Goal: Task Accomplishment & Management: Complete application form

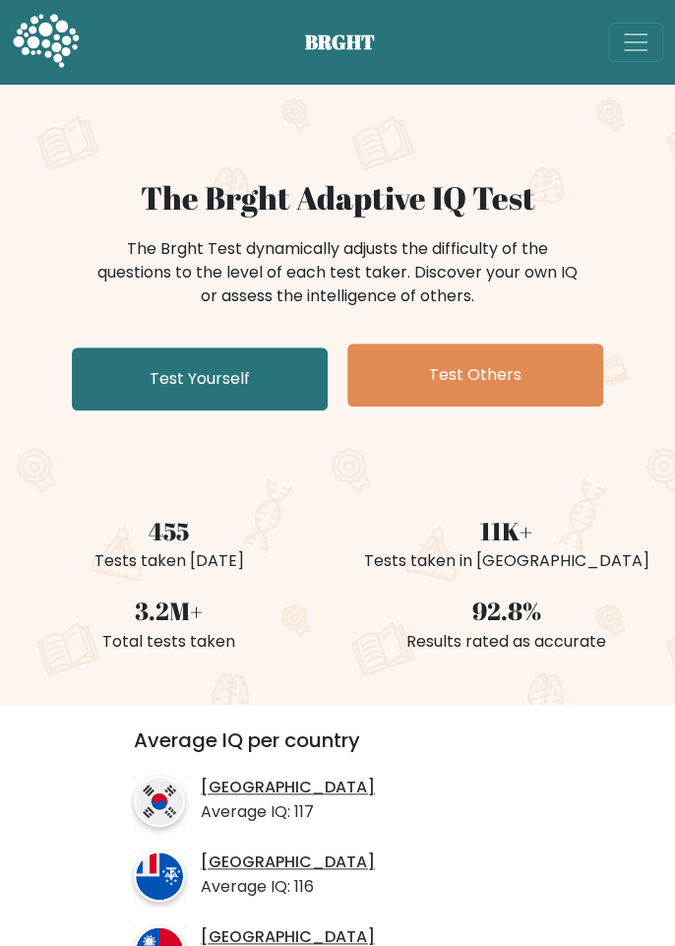
click at [109, 378] on link "Test Yourself" at bounding box center [200, 379] width 256 height 63
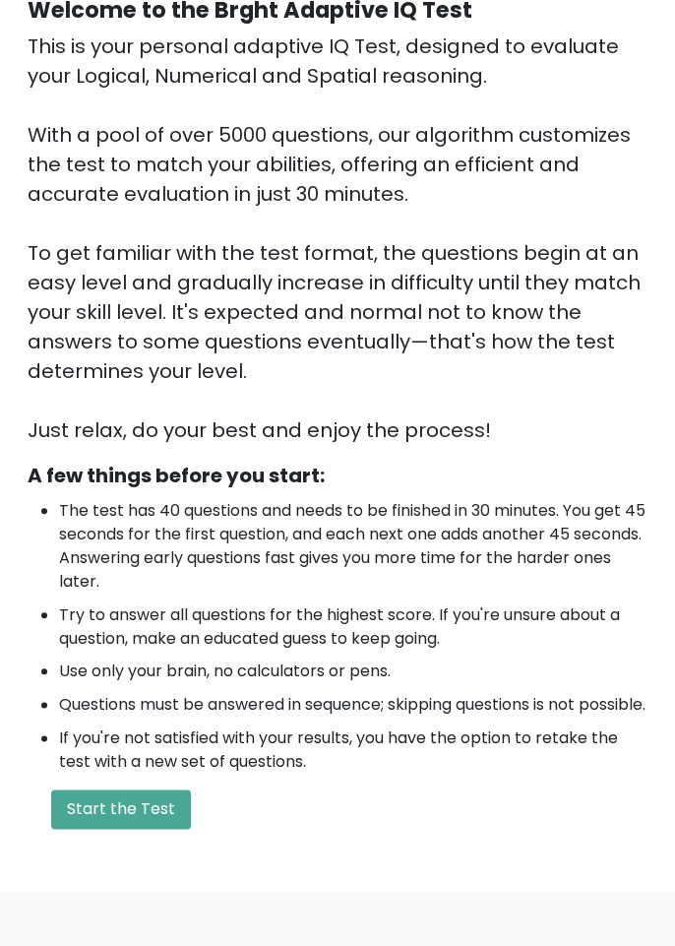
scroll to position [390, 0]
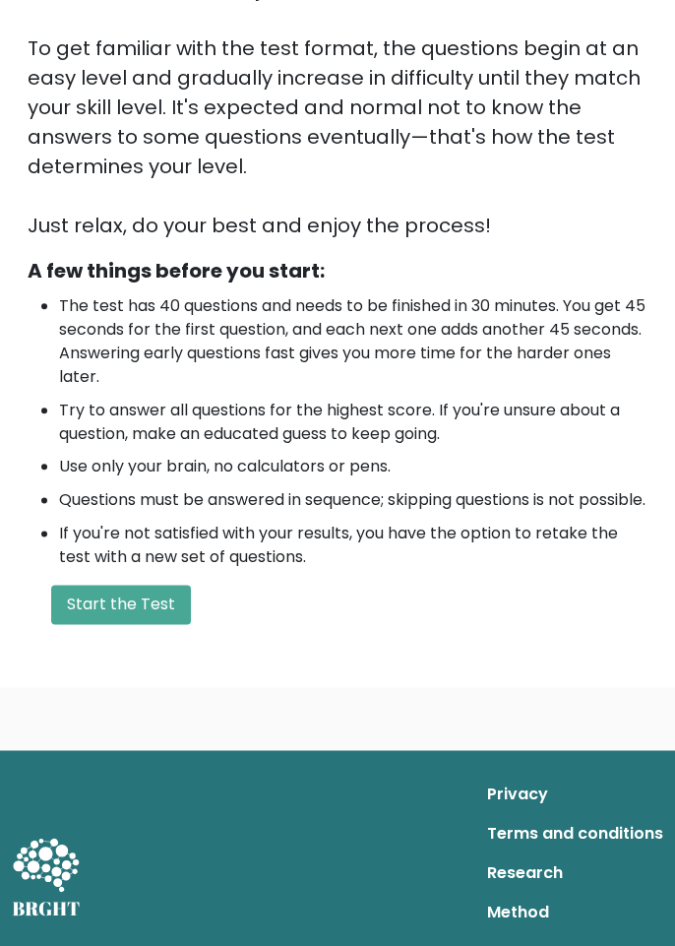
click at [84, 624] on button "Start the Test" at bounding box center [121, 604] width 140 height 39
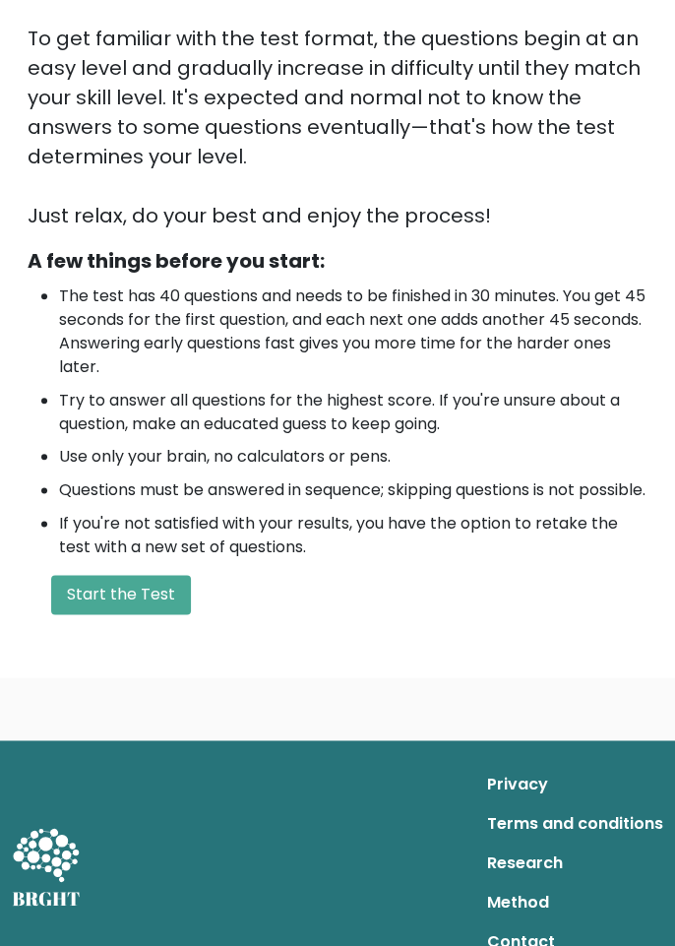
scroll to position [421, 0]
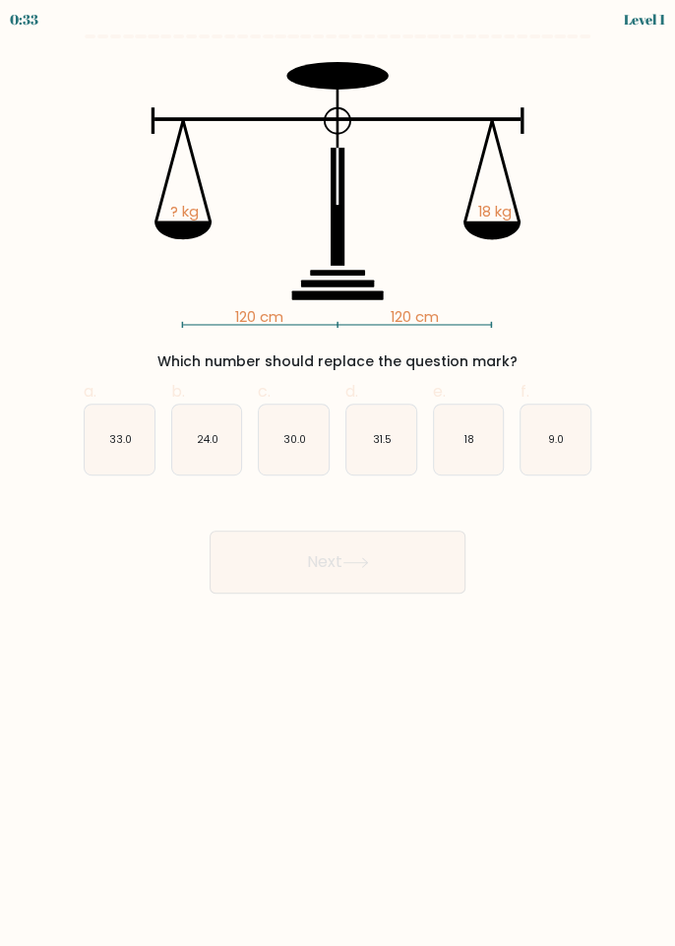
click at [463, 467] on icon "18" at bounding box center [469, 440] width 70 height 70
click at [339, 474] on input "e. 18" at bounding box center [338, 480] width 1 height 13
radio input "true"
click at [392, 582] on button "Next" at bounding box center [338, 562] width 256 height 63
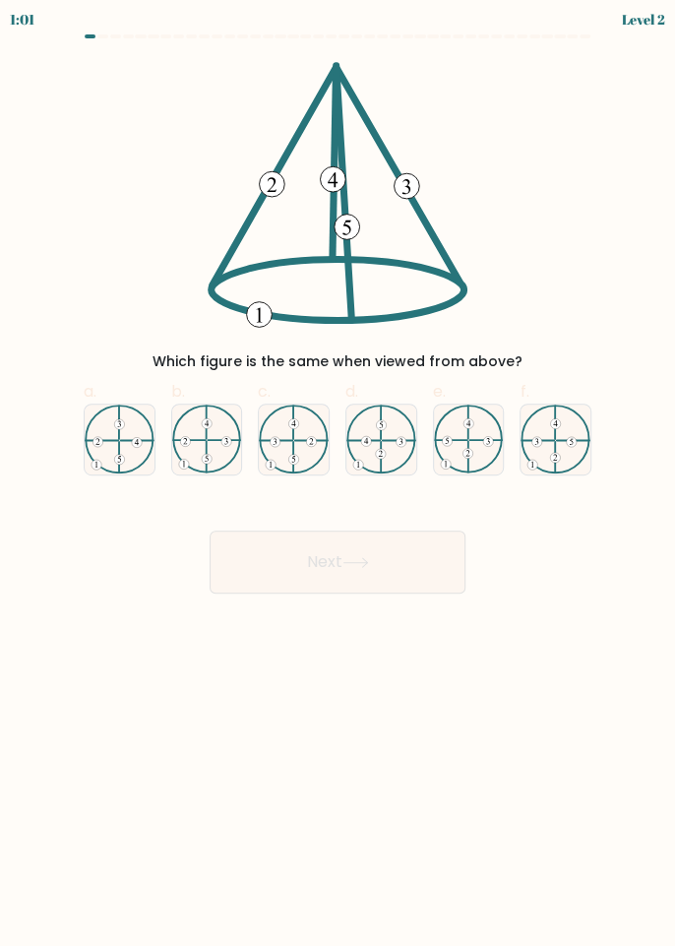
click at [222, 462] on icon at bounding box center [207, 439] width 70 height 69
click at [338, 474] on input "b." at bounding box center [338, 480] width 1 height 13
radio input "true"
click at [352, 572] on button "Next" at bounding box center [338, 562] width 256 height 63
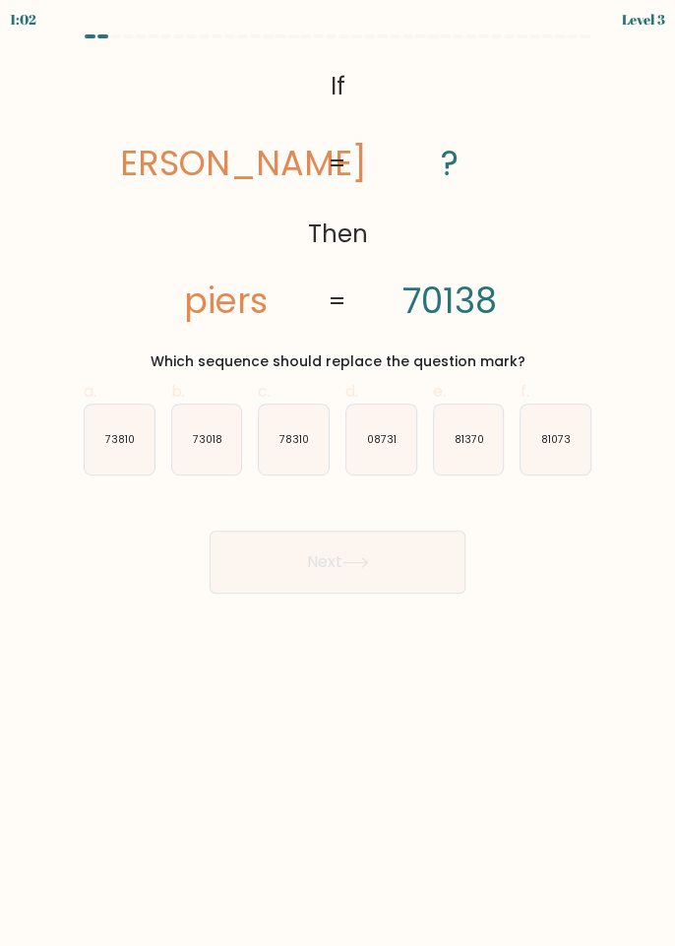
click at [225, 452] on icon "73018" at bounding box center [207, 440] width 70 height 70
click at [338, 474] on input "b. 73018" at bounding box center [338, 480] width 1 height 13
radio input "true"
click at [378, 572] on button "Next" at bounding box center [338, 562] width 256 height 63
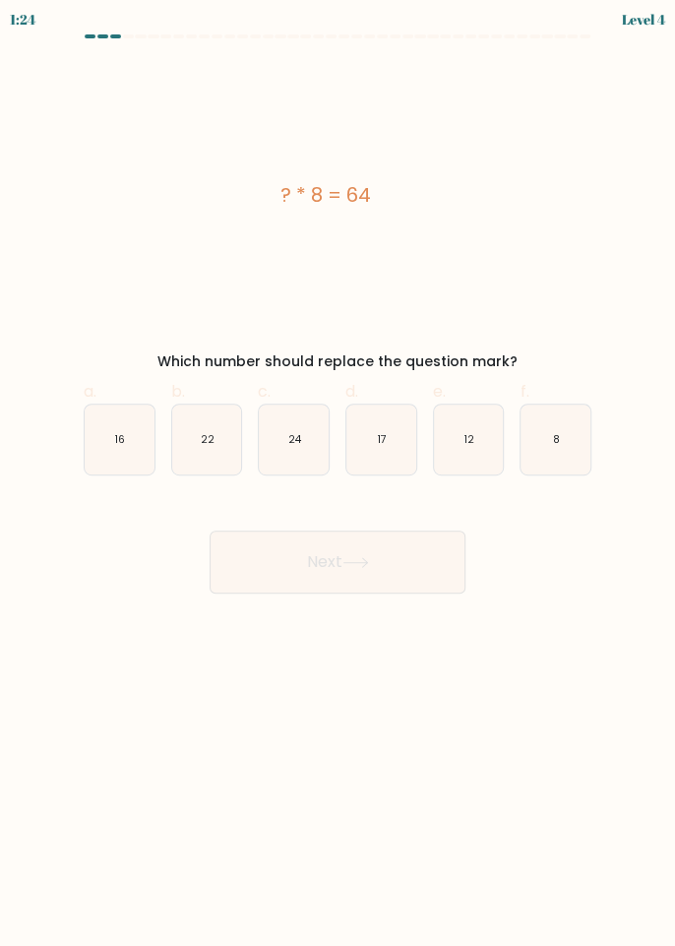
click at [567, 447] on icon "8" at bounding box center [556, 440] width 70 height 70
click at [339, 474] on input "f. 8" at bounding box center [338, 480] width 1 height 13
radio input "true"
click at [401, 572] on button "Next" at bounding box center [338, 562] width 256 height 63
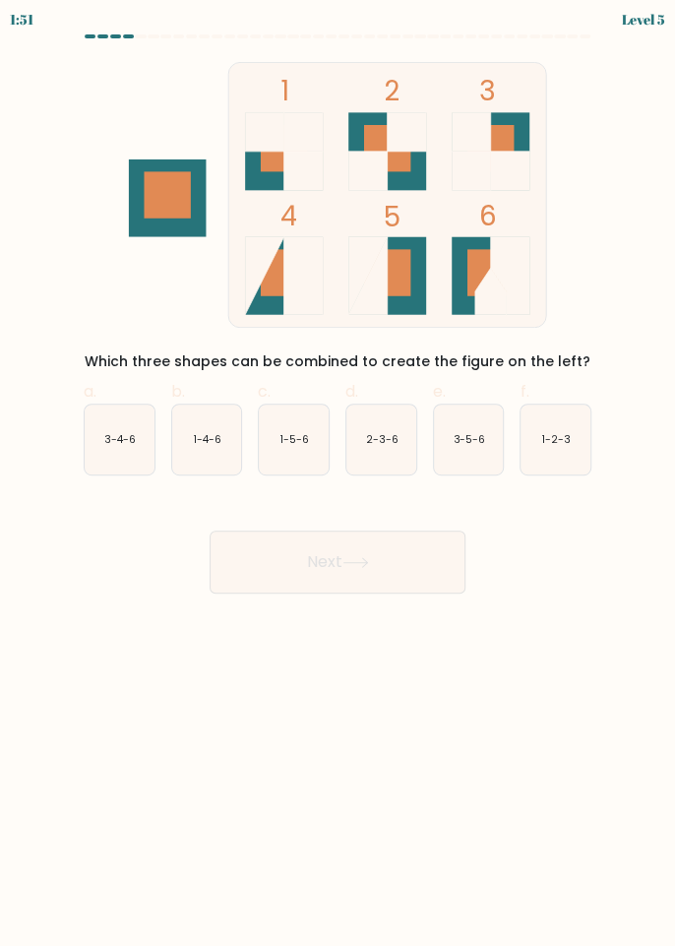
click at [555, 457] on icon "1-2-3" at bounding box center [556, 440] width 70 height 70
click at [339, 474] on input "f. 1-2-3" at bounding box center [338, 480] width 1 height 13
radio input "true"
click at [407, 567] on button "Next" at bounding box center [338, 562] width 256 height 63
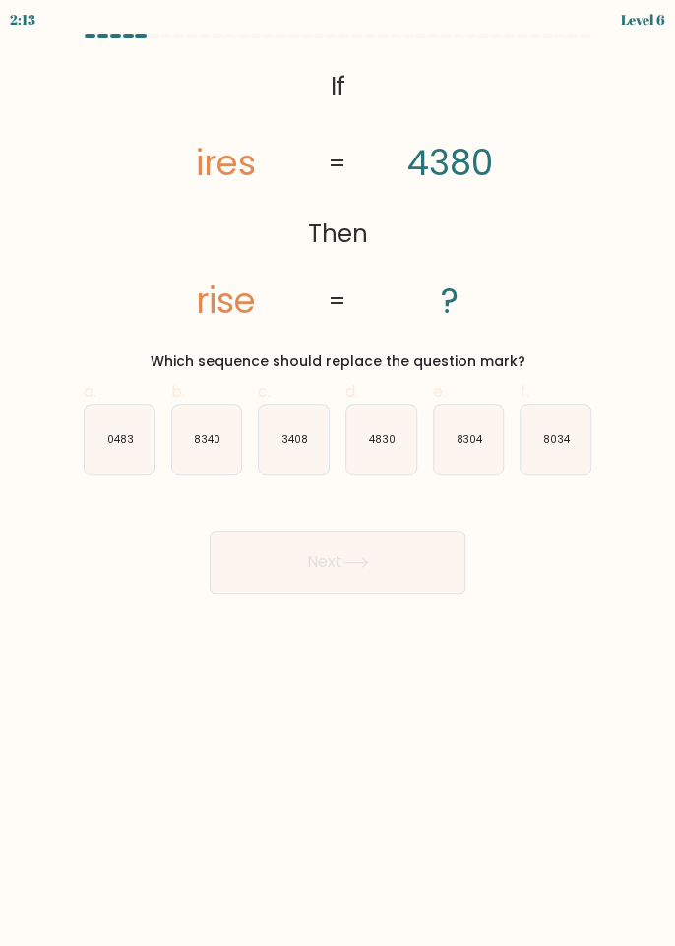
click at [305, 462] on icon "3408" at bounding box center [294, 440] width 70 height 70
click at [338, 474] on input "c. 3408" at bounding box center [338, 480] width 1 height 13
radio input "true"
click at [399, 578] on button "Next" at bounding box center [338, 562] width 256 height 63
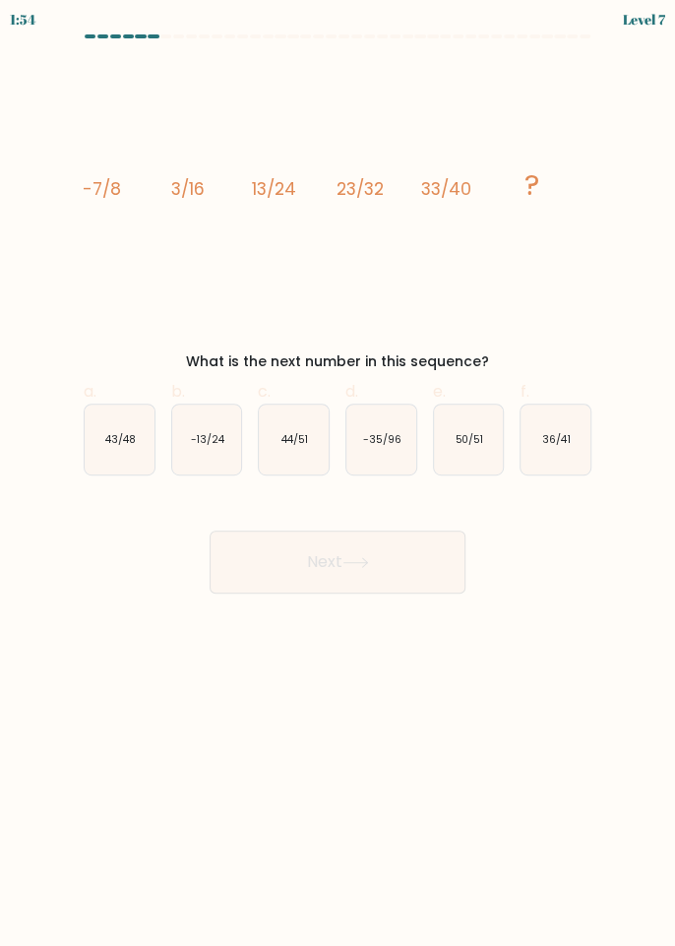
click at [295, 458] on icon "44/51" at bounding box center [294, 440] width 70 height 70
click at [338, 474] on input "c. 44/51" at bounding box center [338, 480] width 1 height 13
radio input "true"
click at [327, 571] on button "Next" at bounding box center [338, 562] width 256 height 63
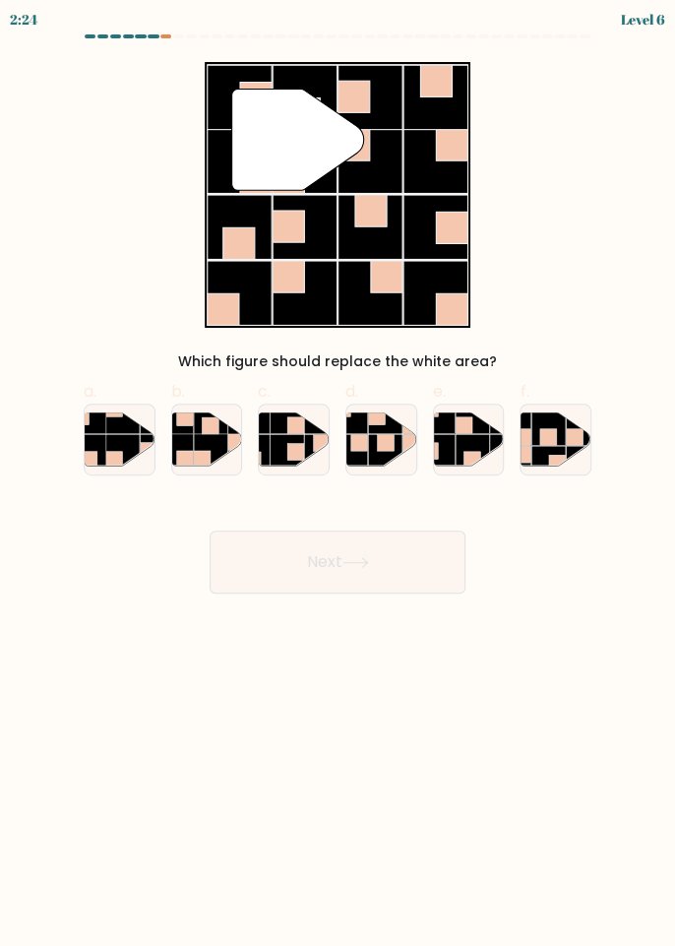
click at [212, 451] on rect at bounding box center [210, 449] width 33 height 33
click at [338, 474] on input "b." at bounding box center [338, 480] width 1 height 13
radio input "true"
click at [368, 567] on icon at bounding box center [356, 562] width 27 height 11
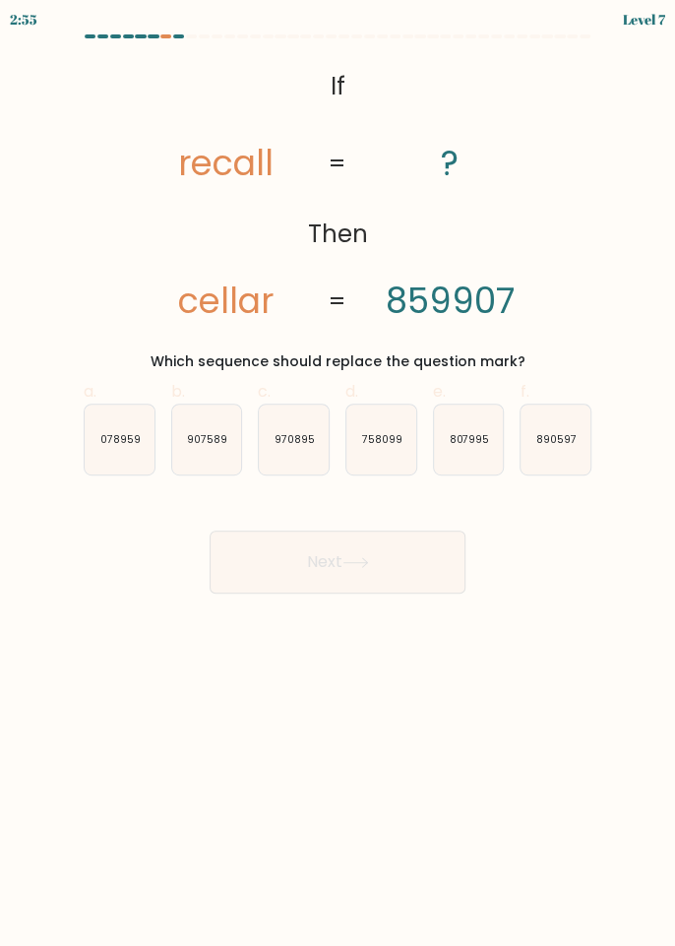
click at [409, 455] on icon "758099" at bounding box center [382, 440] width 70 height 70
click at [339, 474] on input "d. 758099" at bounding box center [338, 480] width 1 height 13
radio input "true"
click at [399, 568] on button "Next" at bounding box center [338, 562] width 256 height 63
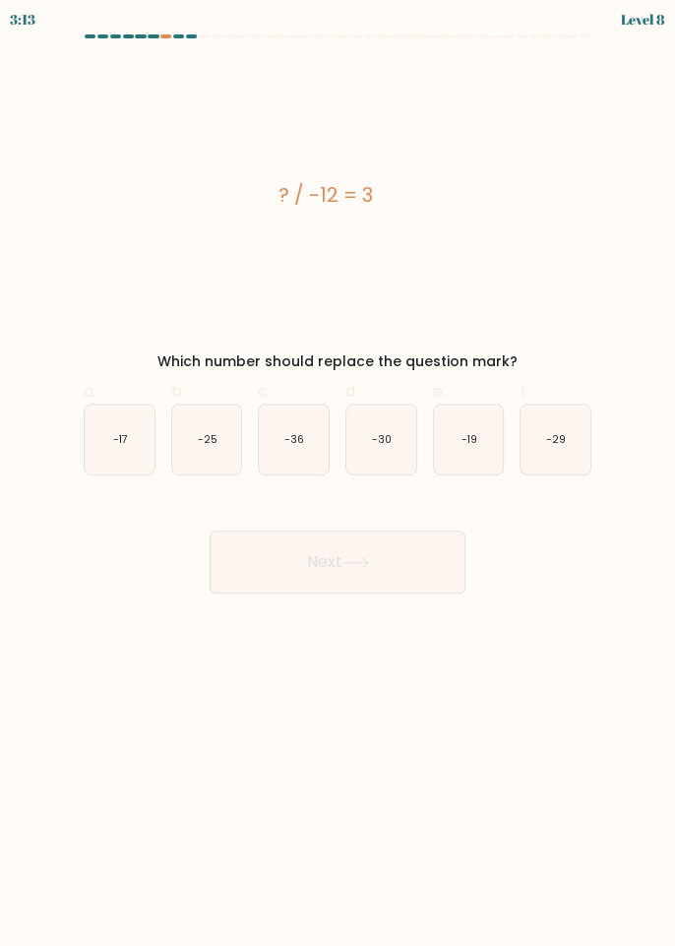
click at [296, 446] on text "-36" at bounding box center [295, 439] width 20 height 15
click at [338, 474] on input "c. -36" at bounding box center [338, 480] width 1 height 13
radio input "true"
click at [380, 572] on button "Next" at bounding box center [338, 562] width 256 height 63
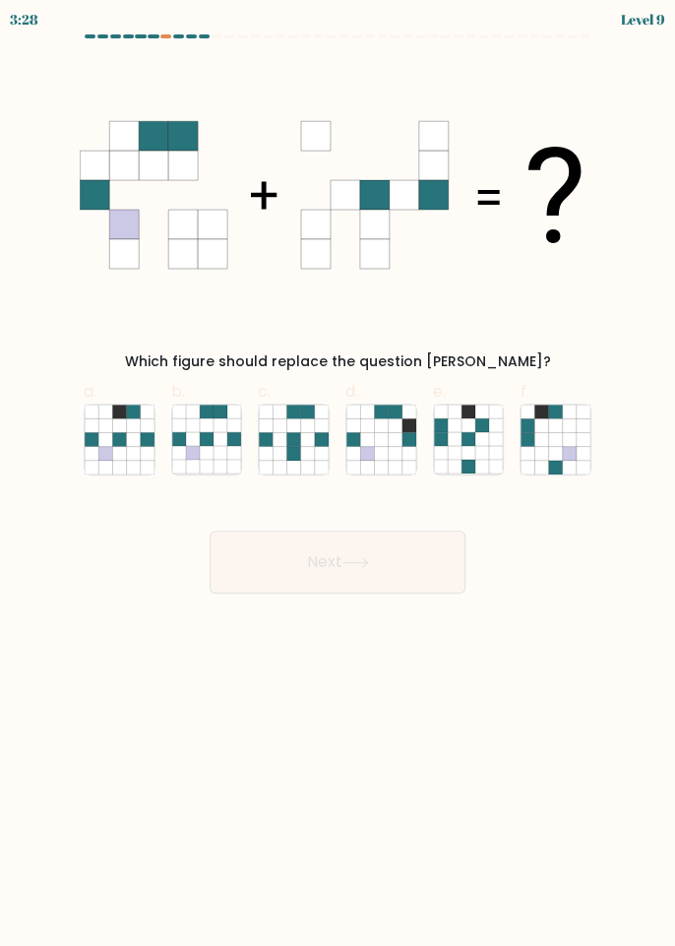
click at [197, 450] on icon at bounding box center [193, 453] width 14 height 14
click at [338, 474] on input "b." at bounding box center [338, 480] width 1 height 13
radio input "true"
click at [379, 573] on button "Next" at bounding box center [338, 562] width 256 height 63
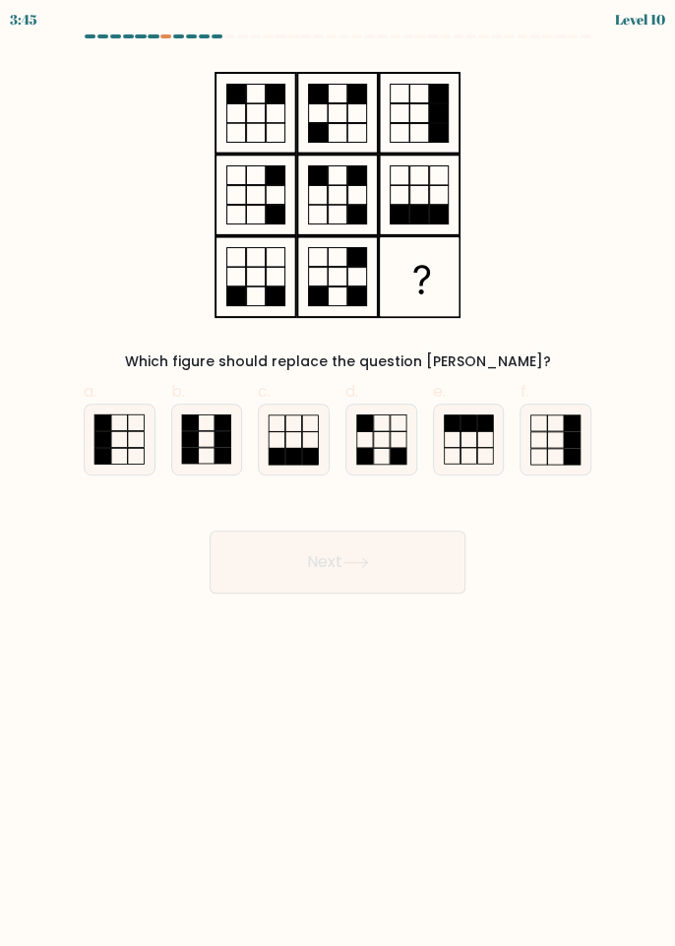
click at [119, 450] on icon at bounding box center [120, 440] width 70 height 70
click at [338, 474] on input "a." at bounding box center [338, 480] width 1 height 13
radio input "true"
click at [358, 571] on button "Next" at bounding box center [338, 562] width 256 height 63
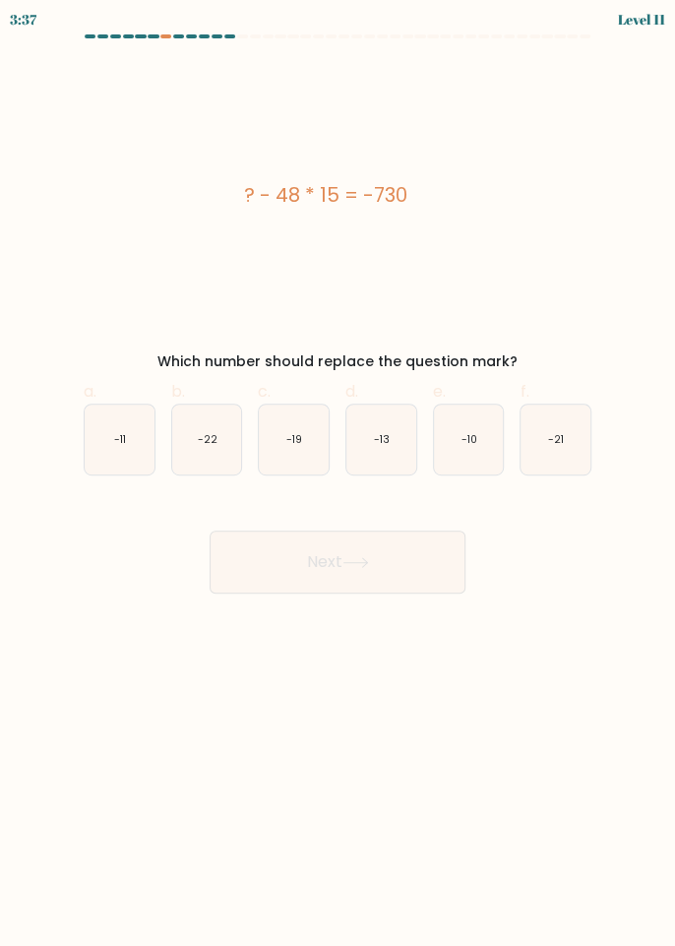
click at [236, 444] on icon "-22" at bounding box center [207, 440] width 70 height 70
click at [338, 474] on input "b. -22" at bounding box center [338, 480] width 1 height 13
radio input "true"
click at [352, 584] on button "Next" at bounding box center [338, 562] width 256 height 63
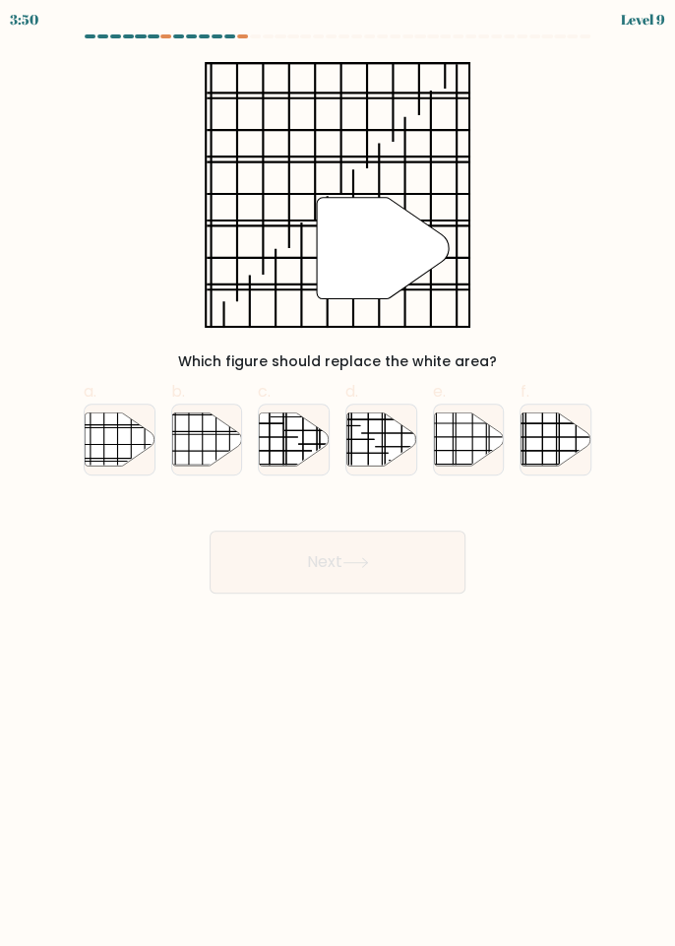
click at [131, 449] on line at bounding box center [131, 425] width 0 height 111
click at [338, 474] on input "a." at bounding box center [338, 480] width 1 height 13
radio input "true"
click at [418, 577] on button "Next" at bounding box center [338, 562] width 256 height 63
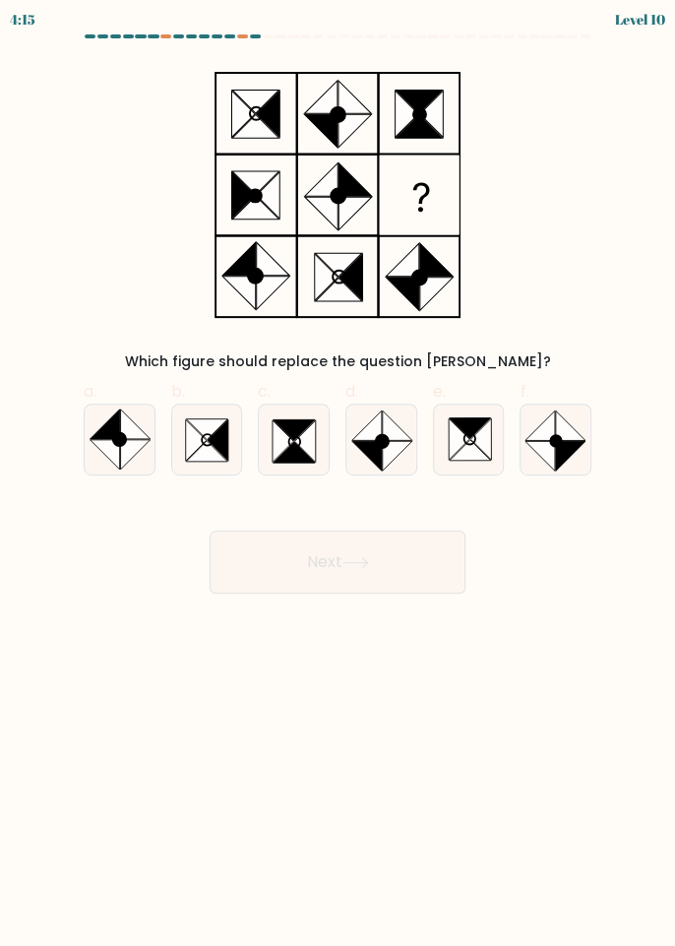
click at [221, 449] on icon at bounding box center [218, 439] width 21 height 41
click at [338, 474] on input "b." at bounding box center [338, 480] width 1 height 13
radio input "true"
click at [426, 571] on button "Next" at bounding box center [338, 562] width 256 height 63
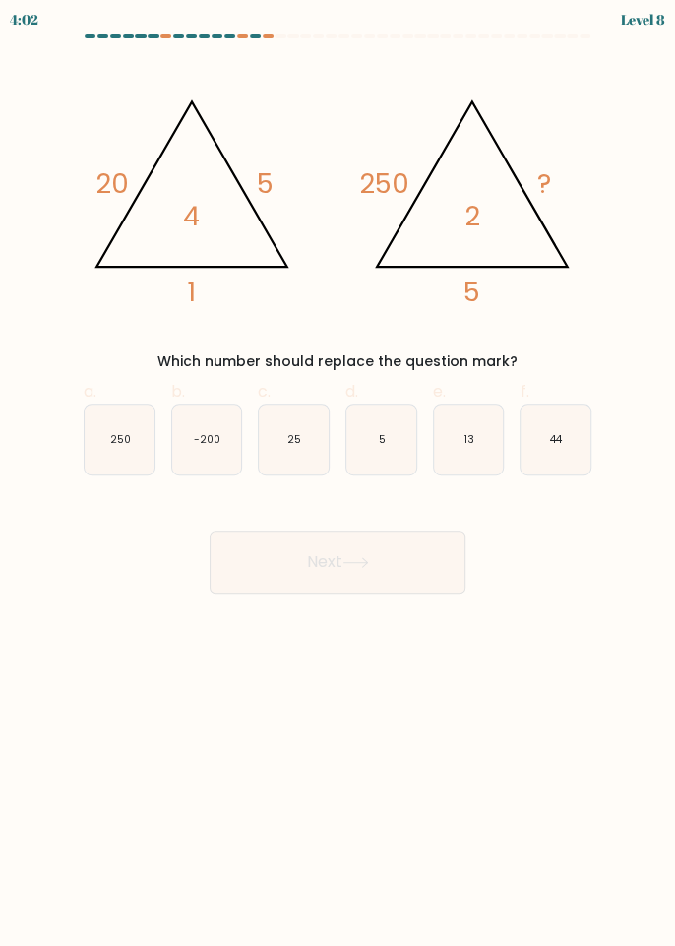
click at [304, 454] on icon "25" at bounding box center [294, 440] width 70 height 70
click at [338, 474] on input "c. 25" at bounding box center [338, 480] width 1 height 13
radio input "true"
click at [332, 576] on button "Next" at bounding box center [338, 562] width 256 height 63
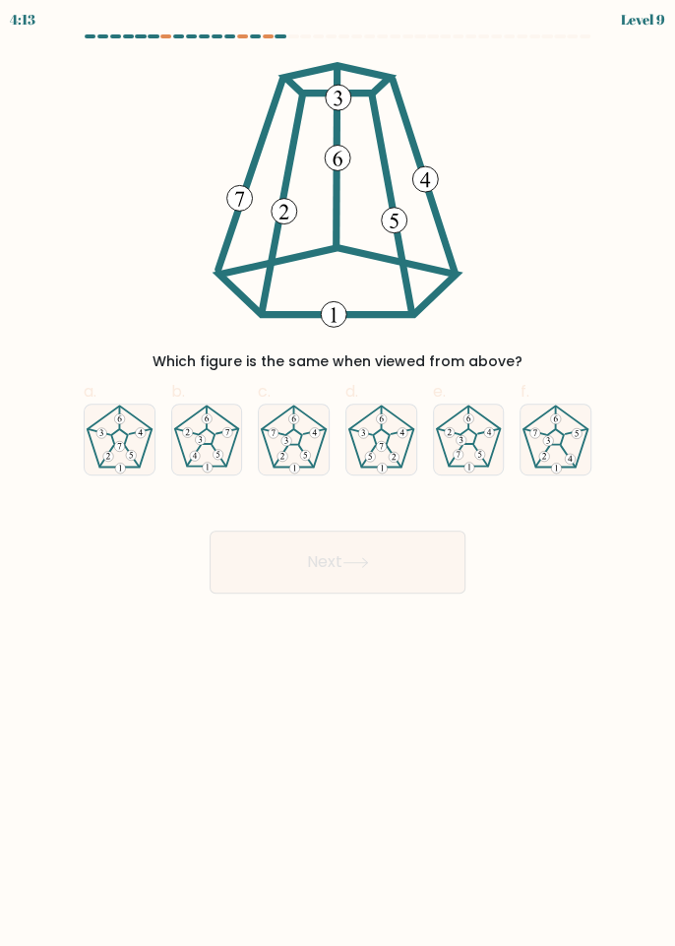
click at [306, 462] on icon at bounding box center [294, 440] width 70 height 70
click at [338, 474] on input "c." at bounding box center [338, 480] width 1 height 13
radio input "true"
click at [391, 565] on button "Next" at bounding box center [338, 562] width 256 height 63
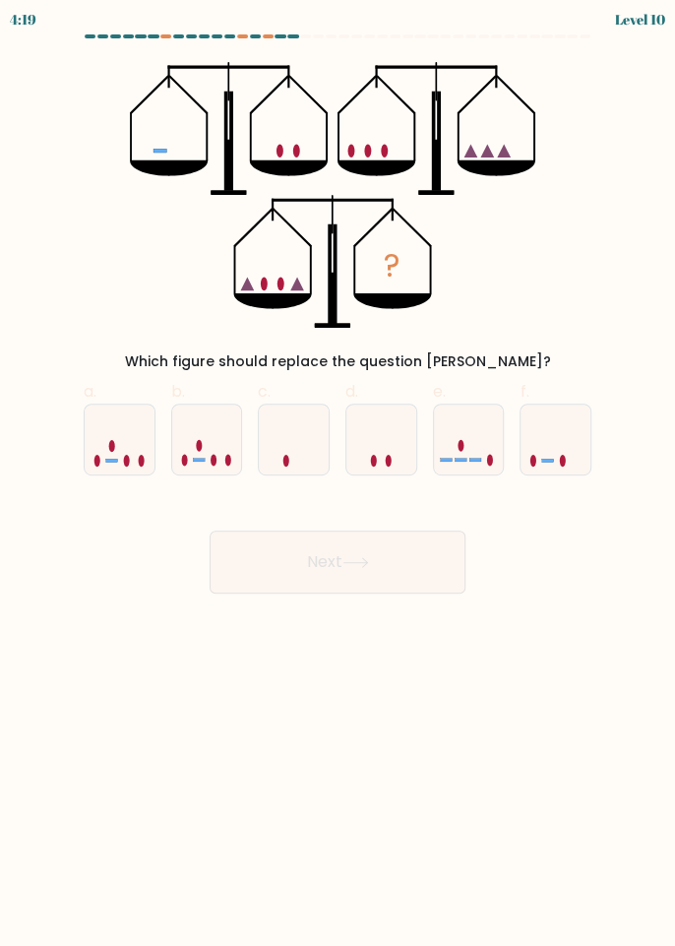
click at [575, 459] on icon at bounding box center [556, 440] width 70 height 58
click at [339, 474] on input "f." at bounding box center [338, 480] width 1 height 13
radio input "true"
click at [422, 580] on button "Next" at bounding box center [338, 562] width 256 height 63
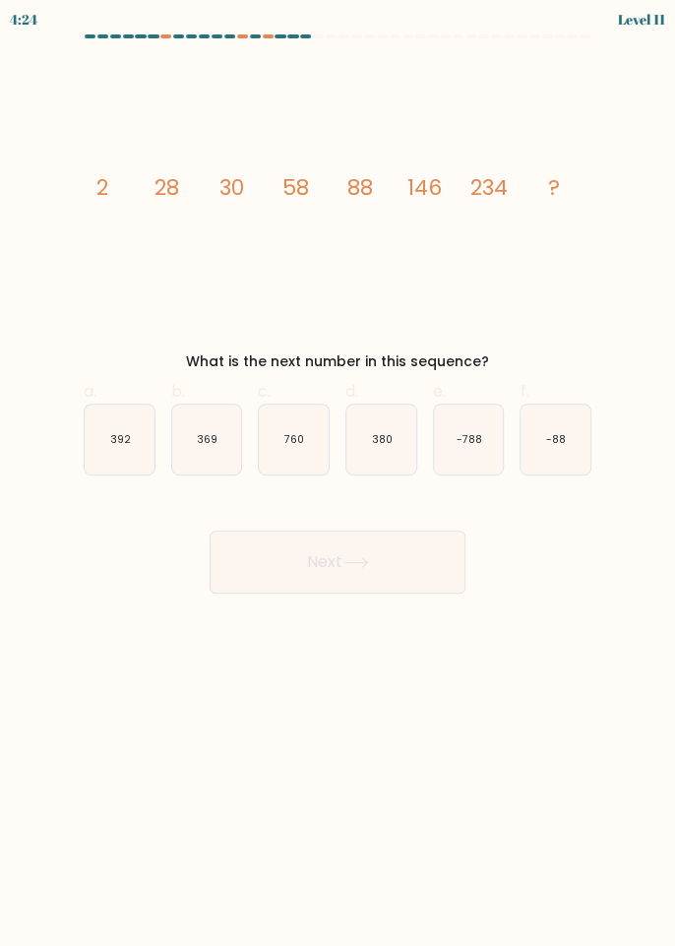
click at [234, 272] on icon "image/svg+xml 2 28 30 58 88 146 234 ?" at bounding box center [338, 195] width 516 height 266
click at [177, 466] on icon "369" at bounding box center [207, 440] width 70 height 70
click at [338, 474] on input "b. 369" at bounding box center [338, 480] width 1 height 13
radio input "true"
click at [306, 552] on button "Next" at bounding box center [338, 562] width 256 height 63
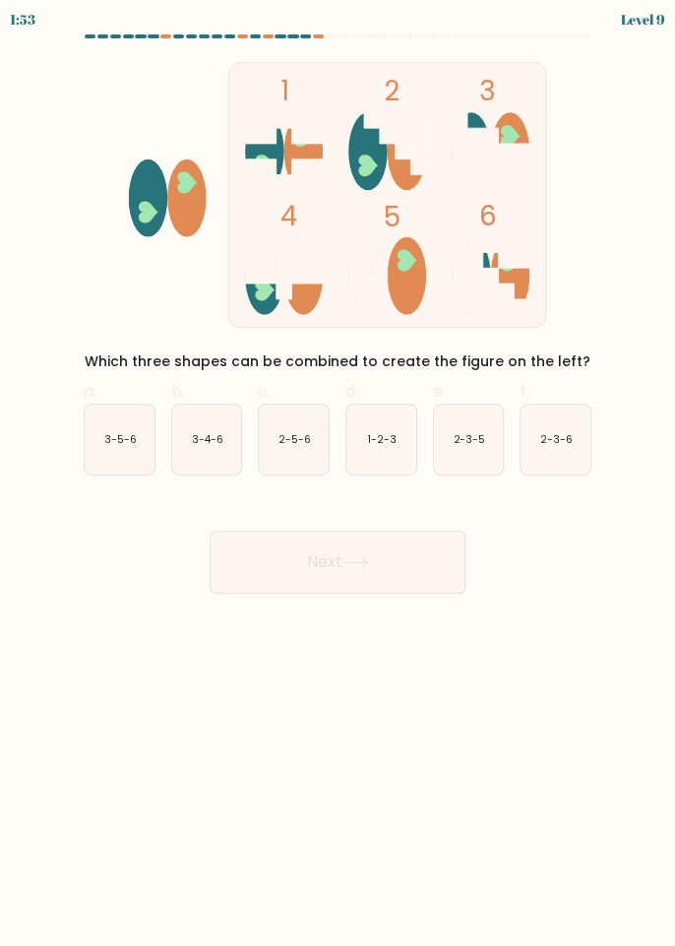
click at [558, 461] on icon "2-3-6" at bounding box center [556, 440] width 70 height 70
click at [339, 474] on input "f. 2-3-6" at bounding box center [338, 480] width 1 height 13
radio input "true"
click at [410, 573] on button "Next" at bounding box center [338, 562] width 256 height 63
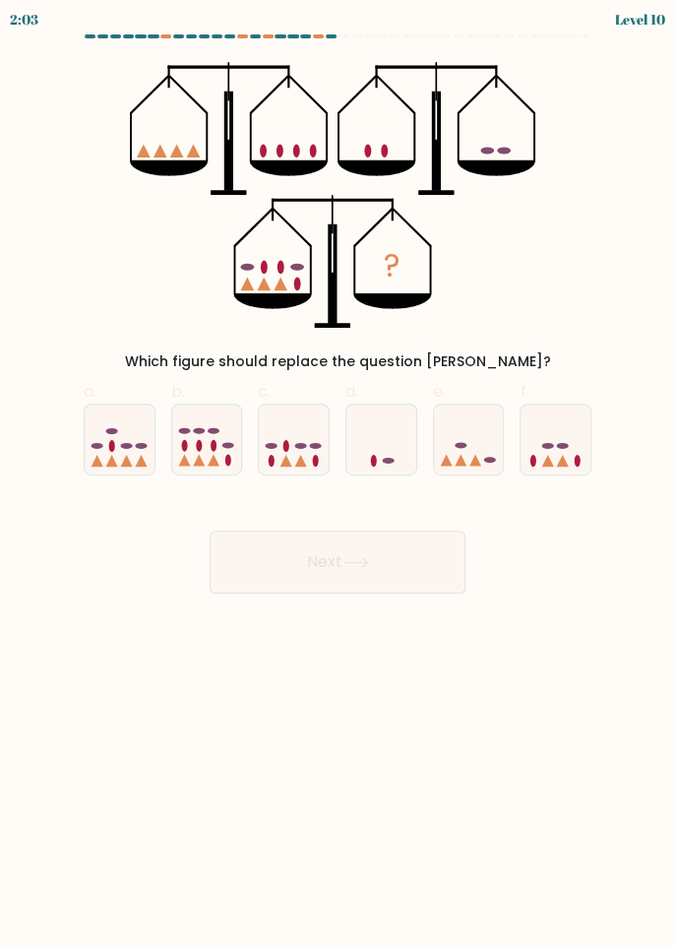
click at [299, 444] on ellipse at bounding box center [301, 446] width 12 height 6
click at [338, 474] on input "c." at bounding box center [338, 480] width 1 height 13
radio input "true"
click at [305, 559] on button "Next" at bounding box center [338, 562] width 256 height 63
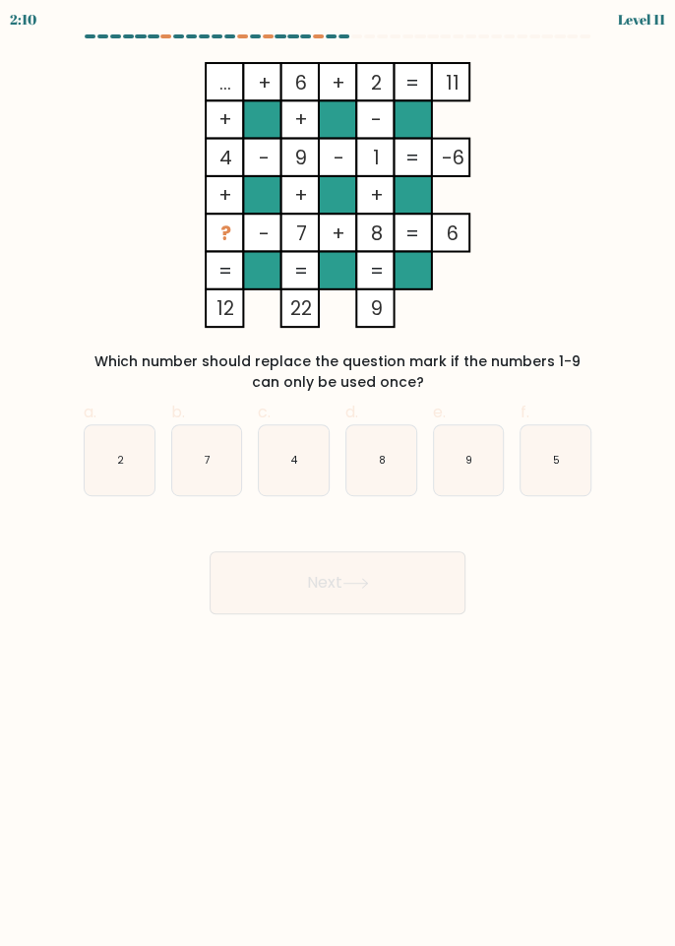
click at [572, 465] on icon "5" at bounding box center [556, 460] width 70 height 70
click at [339, 474] on input "f. 5" at bounding box center [338, 480] width 1 height 13
radio input "true"
click at [391, 580] on button "Next" at bounding box center [338, 582] width 256 height 63
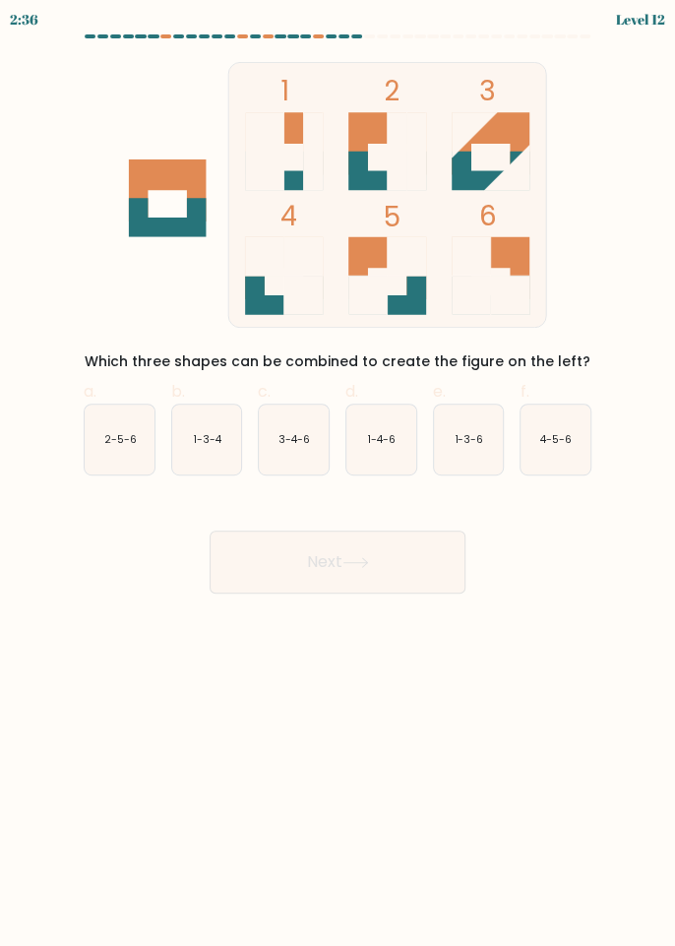
click at [382, 568] on button "Next" at bounding box center [338, 562] width 256 height 63
click at [547, 449] on icon "4-5-6" at bounding box center [556, 440] width 70 height 70
click at [339, 474] on input "f. 4-5-6" at bounding box center [338, 480] width 1 height 13
radio input "true"
click at [417, 567] on button "Next" at bounding box center [338, 562] width 256 height 63
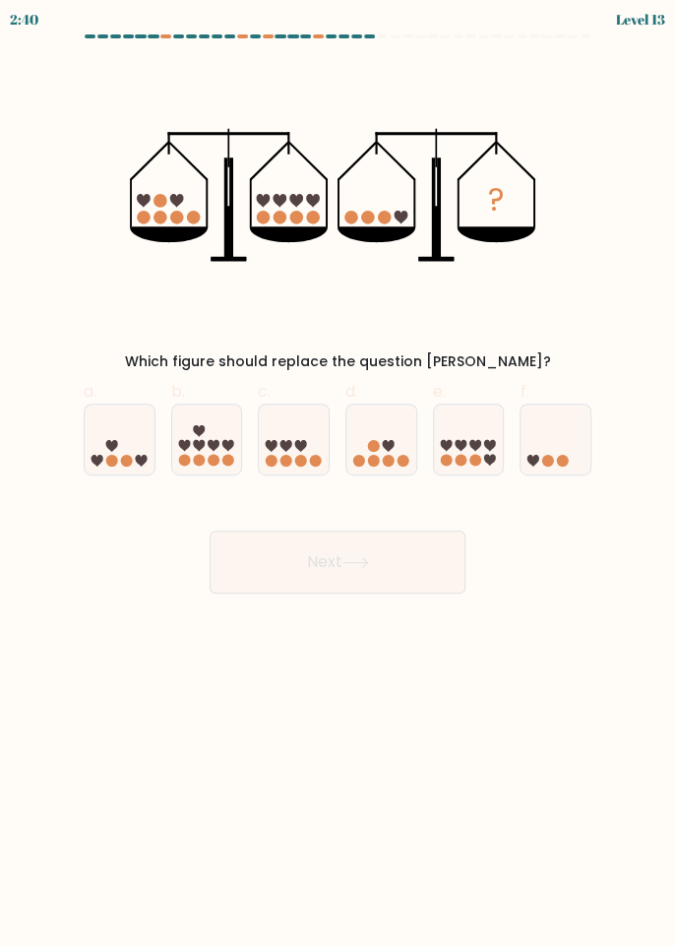
click at [124, 441] on icon at bounding box center [120, 440] width 70 height 58
click at [338, 474] on input "a." at bounding box center [338, 480] width 1 height 13
radio input "true"
click at [401, 570] on button "Next" at bounding box center [338, 562] width 256 height 63
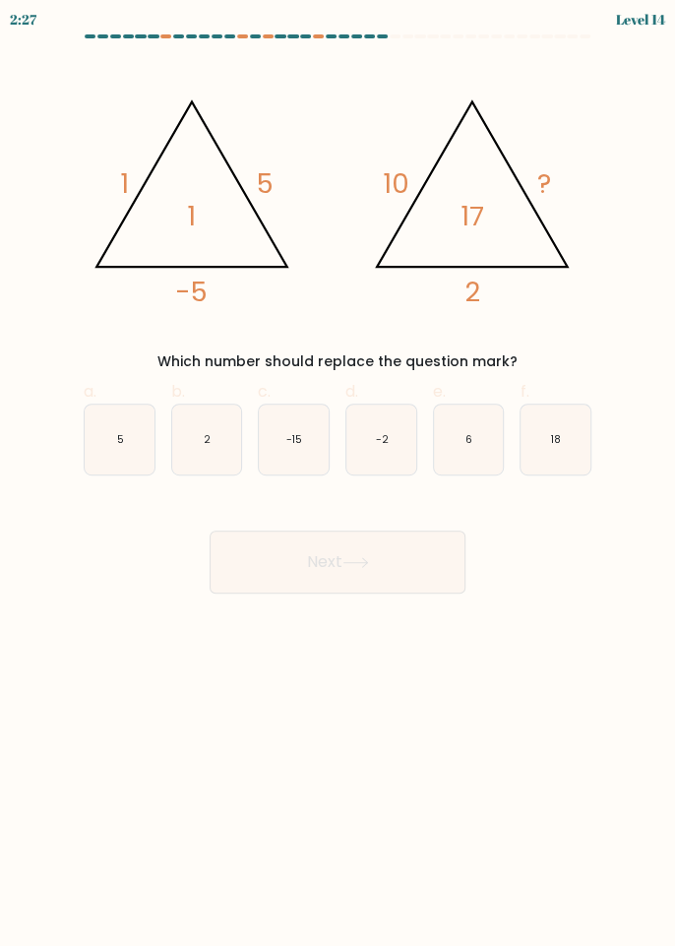
click at [113, 437] on icon "5" at bounding box center [120, 440] width 70 height 70
click at [338, 474] on input "a. 5" at bounding box center [338, 480] width 1 height 13
radio input "true"
click at [382, 577] on button "Next" at bounding box center [338, 562] width 256 height 63
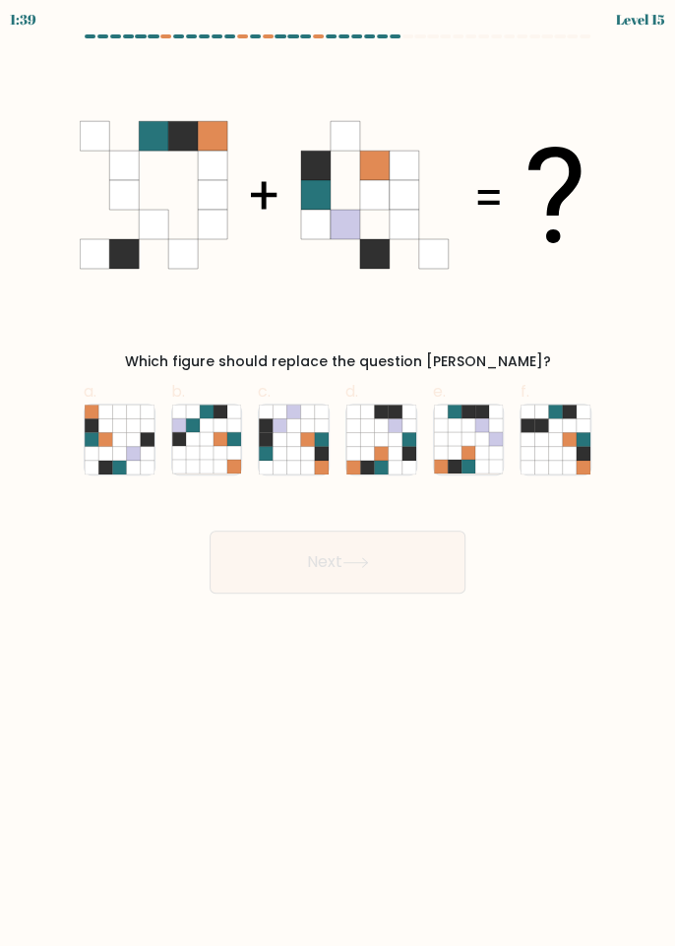
click at [370, 445] on icon at bounding box center [367, 439] width 14 height 14
click at [339, 474] on input "d." at bounding box center [338, 480] width 1 height 13
radio input "true"
click at [402, 578] on button "Next" at bounding box center [338, 562] width 256 height 63
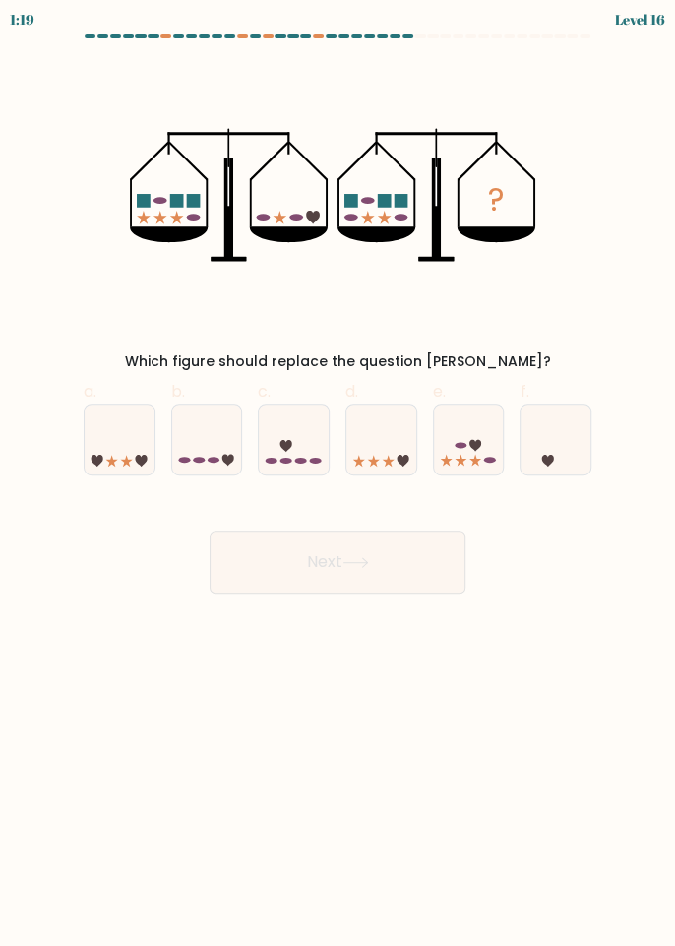
click at [219, 458] on icon at bounding box center [207, 440] width 70 height 58
click at [338, 474] on input "b." at bounding box center [338, 480] width 1 height 13
radio input "true"
click at [337, 579] on button "Next" at bounding box center [338, 562] width 256 height 63
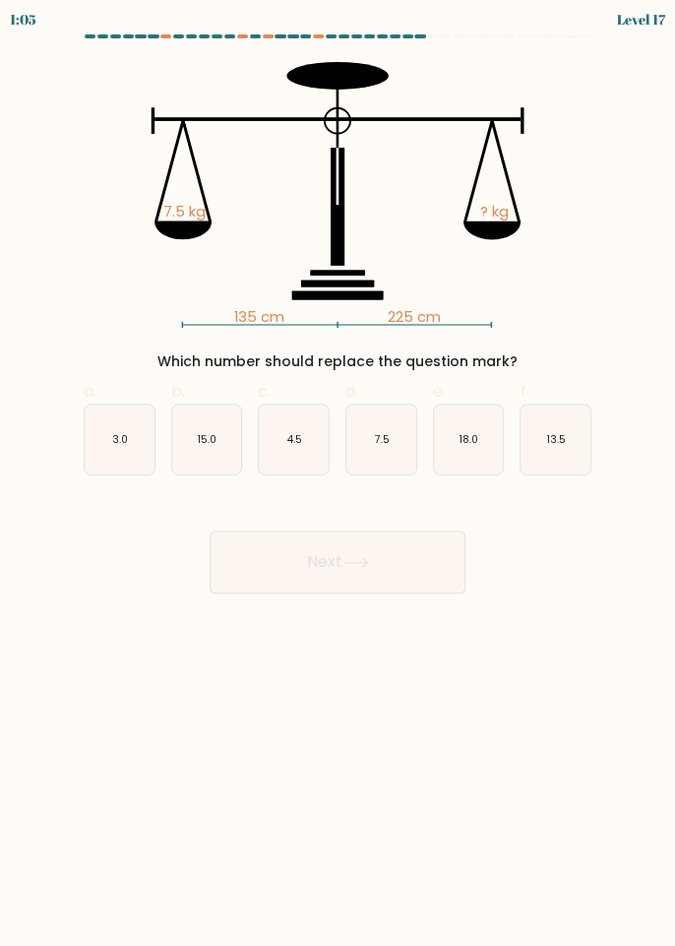
click at [289, 459] on icon "4.5" at bounding box center [294, 440] width 70 height 70
click at [338, 474] on input "c. 4.5" at bounding box center [338, 480] width 1 height 13
radio input "true"
click at [336, 553] on button "Next" at bounding box center [338, 562] width 256 height 63
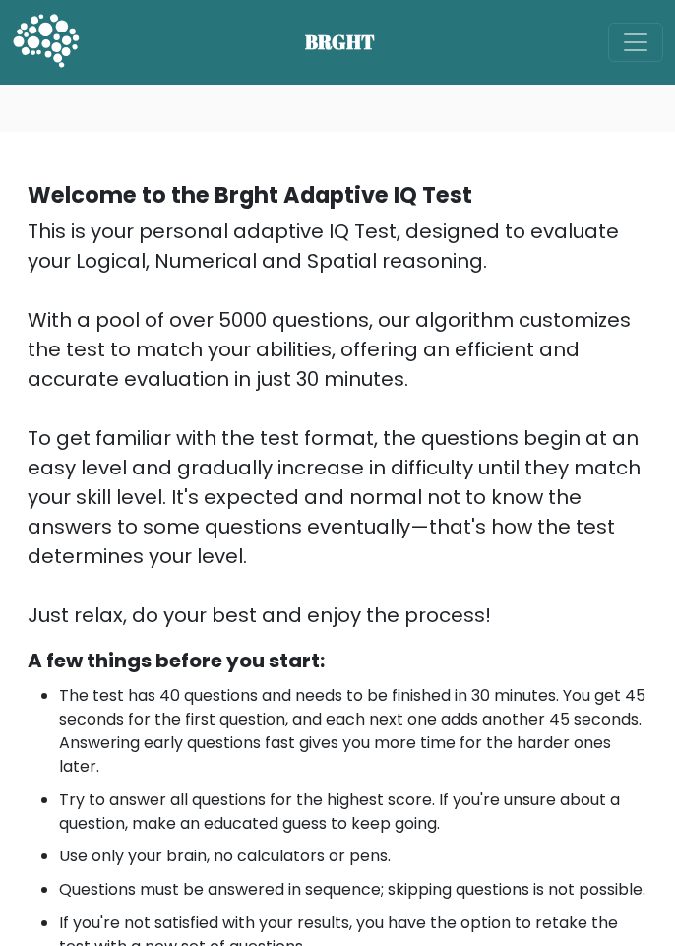
scroll to position [431, 0]
